Goal: Information Seeking & Learning: Find specific page/section

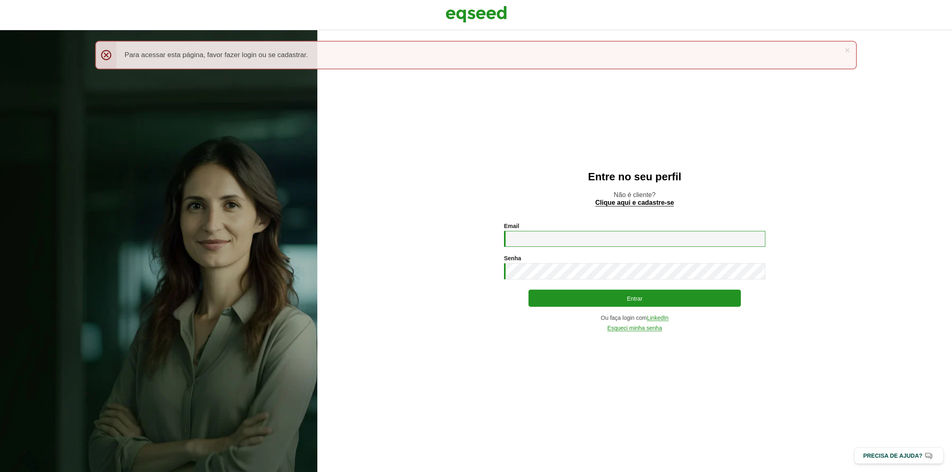
type input "**********"
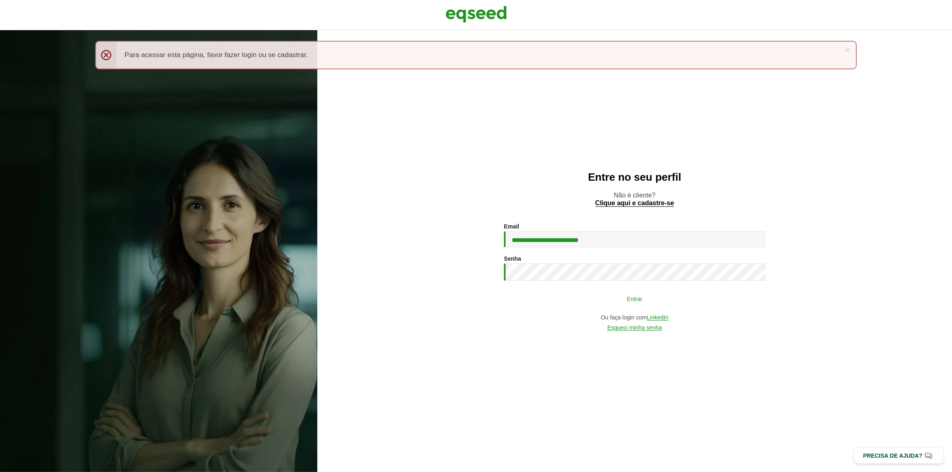
drag, startPoint x: 0, startPoint y: 0, endPoint x: 614, endPoint y: 294, distance: 681.2
click at [614, 294] on button "Entrar" at bounding box center [634, 299] width 212 height 16
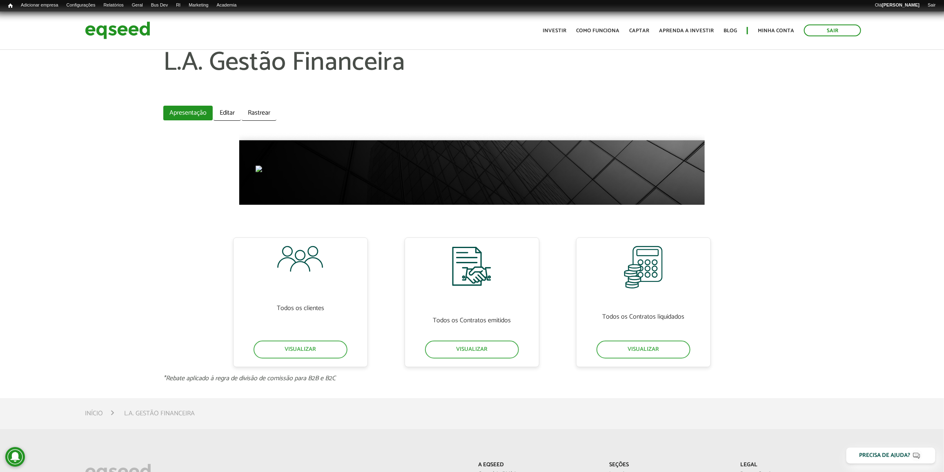
click at [258, 164] on div at bounding box center [471, 169] width 465 height 72
click at [227, 112] on link "Editar" at bounding box center [226, 113] width 27 height 15
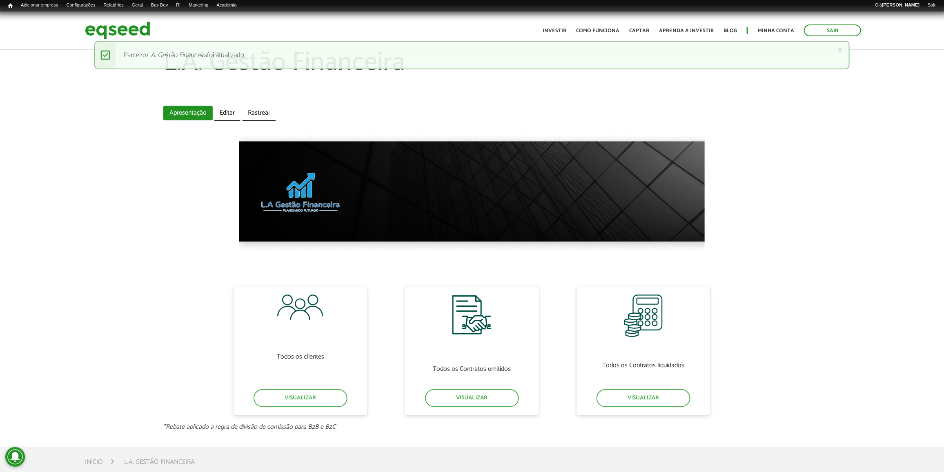
drag, startPoint x: 156, startPoint y: 201, endPoint x: 138, endPoint y: 200, distance: 18.0
click at [138, 200] on div "L.A. Gestão Financeira Abas primárias Apresentação (aba ativa) Editar Rastrear …" at bounding box center [472, 240] width 944 height 382
click at [269, 394] on link "Visualizar" at bounding box center [300, 398] width 94 height 18
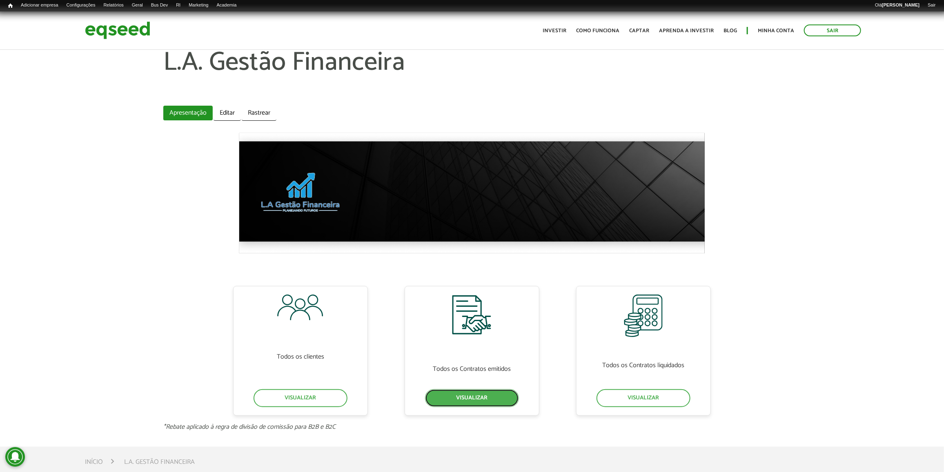
click at [470, 397] on link "Visualizar" at bounding box center [472, 398] width 94 height 18
click at [634, 387] on div "Todos os Contratos liquidados Visualizar" at bounding box center [643, 351] width 135 height 130
click at [636, 392] on link "Visualizar" at bounding box center [643, 398] width 94 height 18
click at [231, 111] on link "Editar" at bounding box center [226, 113] width 27 height 15
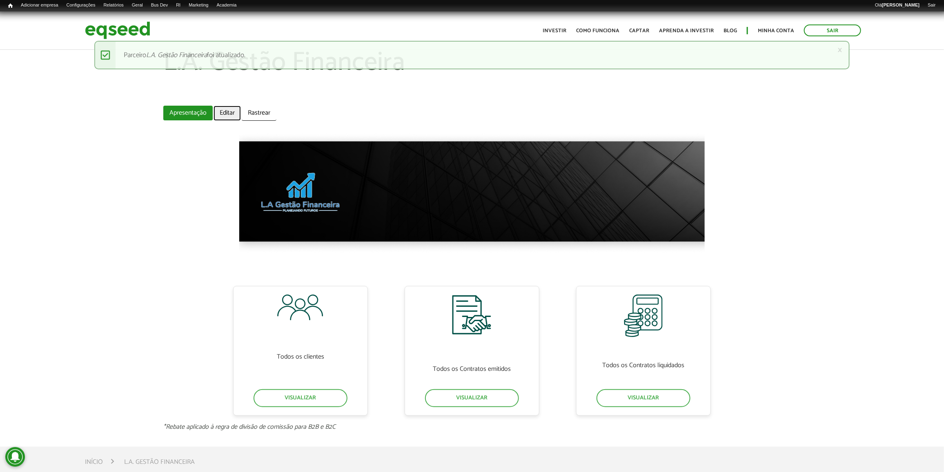
click at [231, 117] on link "Editar" at bounding box center [226, 113] width 27 height 15
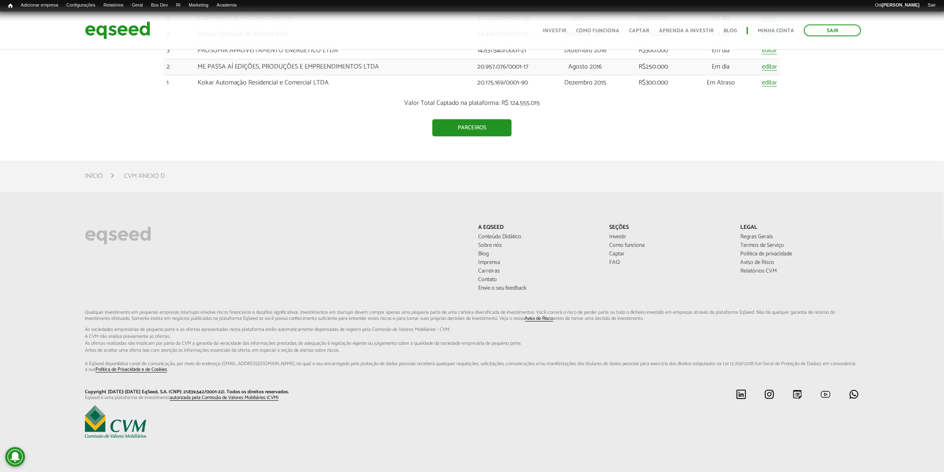
scroll to position [1424, 0]
click at [463, 128] on link "Parceiros" at bounding box center [471, 127] width 79 height 17
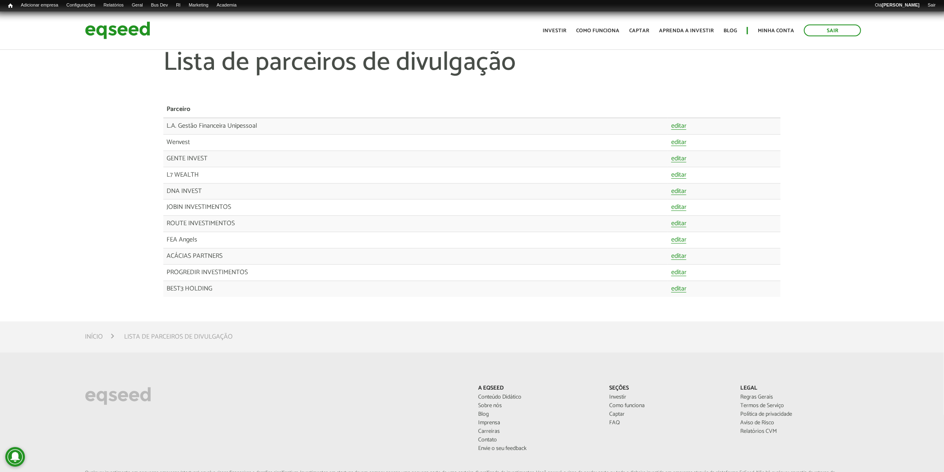
click at [59, 153] on div "Lista de parceiros de divulgação [GEOGRAPHIC_DATA] L.A. Gestão Financeira Unipe…" at bounding box center [472, 177] width 944 height 257
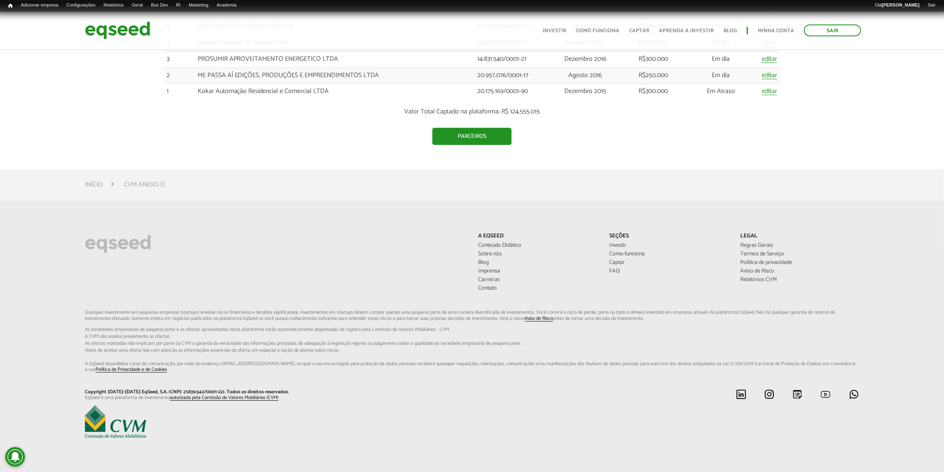
scroll to position [1424, 0]
